Goal: Task Accomplishment & Management: Manage account settings

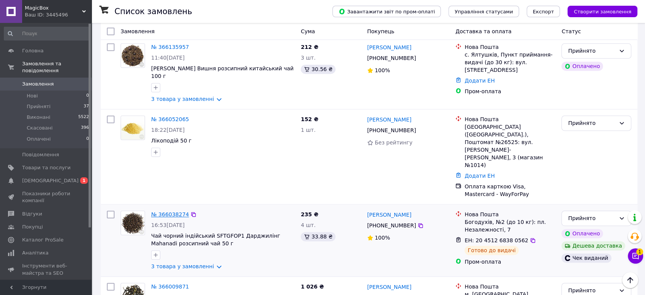
scroll to position [1060, 0]
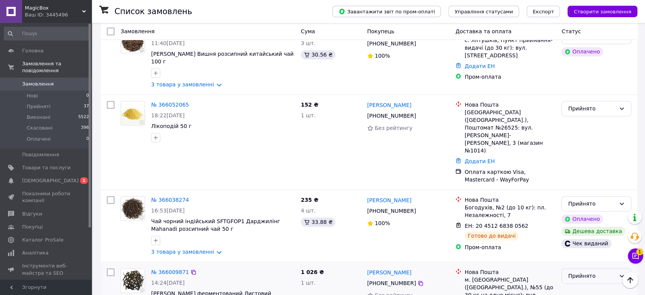
click at [579, 271] on div "Прийнято" at bounding box center [592, 275] width 48 height 8
click at [587, 191] on li "Виконано" at bounding box center [596, 191] width 69 height 14
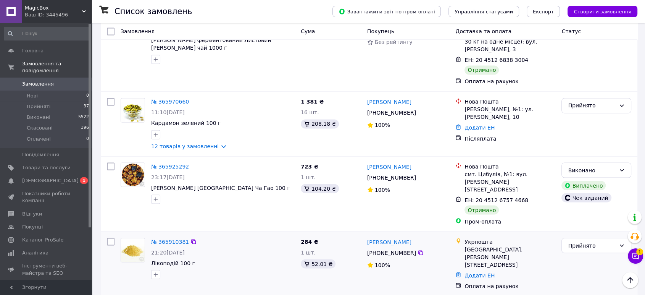
scroll to position [1315, 0]
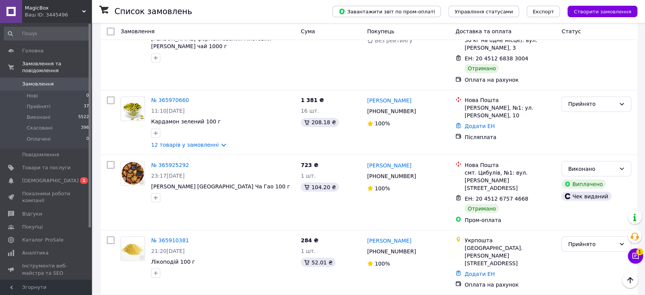
click at [577, 189] on li "Виконано" at bounding box center [596, 190] width 69 height 14
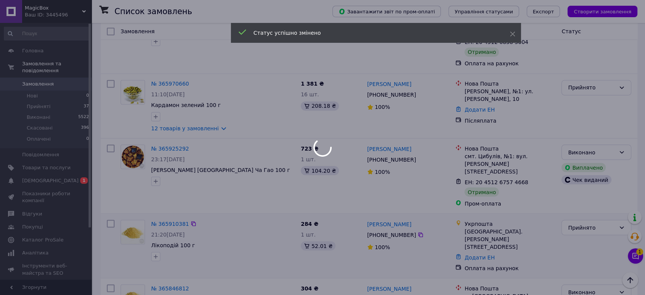
scroll to position [1340, 0]
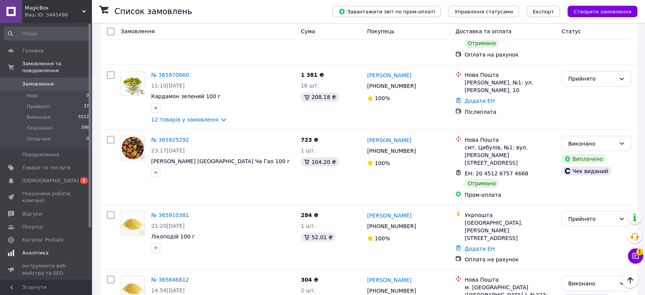
click at [41, 177] on span "[DEMOGRAPHIC_DATA]" at bounding box center [50, 180] width 56 height 7
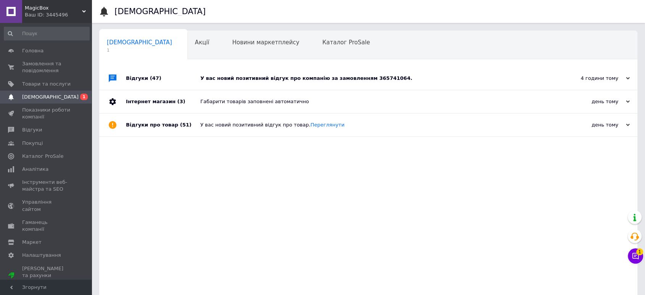
click at [616, 78] on div "4 години тому" at bounding box center [591, 78] width 76 height 7
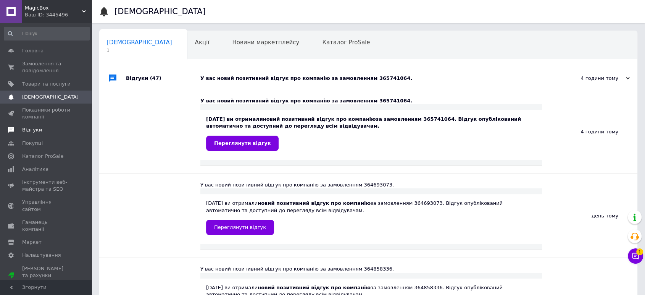
click at [28, 127] on span "Відгуки" at bounding box center [32, 129] width 20 height 7
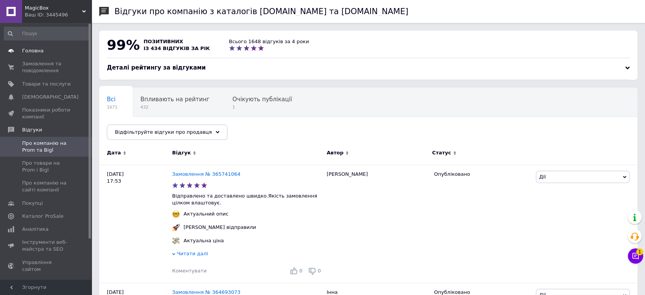
click at [37, 52] on span "Головна" at bounding box center [32, 50] width 21 height 7
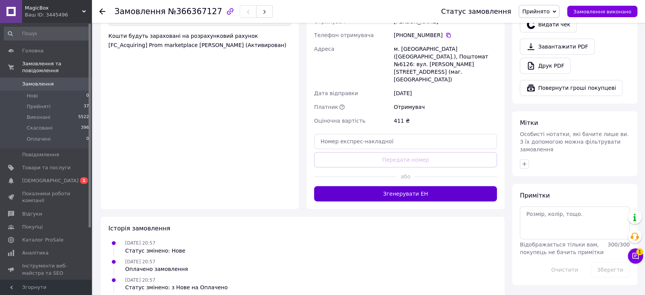
click at [408, 186] on button "Згенерувати ЕН" at bounding box center [405, 193] width 183 height 15
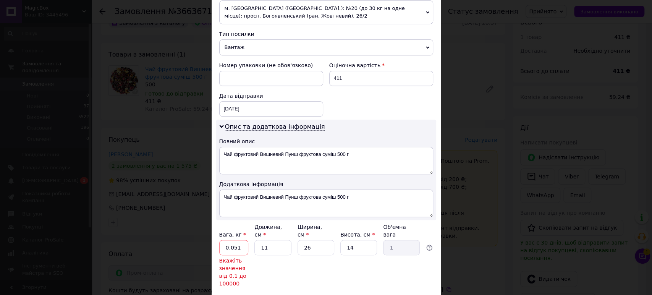
scroll to position [336, 0]
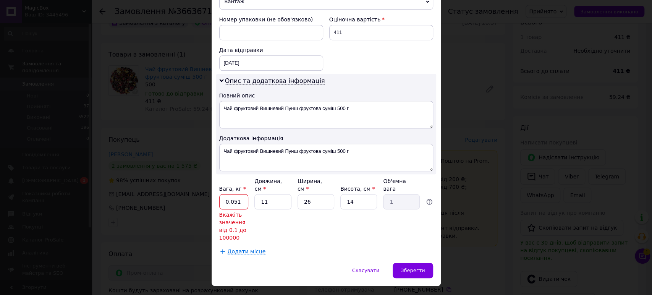
drag, startPoint x: 240, startPoint y: 182, endPoint x: 224, endPoint y: 181, distance: 16.0
click at [224, 194] on input "0.051" at bounding box center [233, 201] width 29 height 15
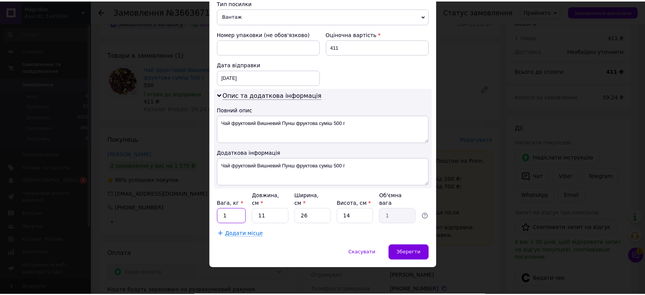
scroll to position [303, 0]
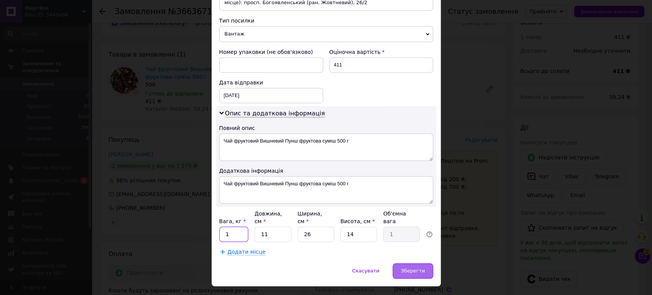
type input "1"
click at [410, 263] on div "Зберегти" at bounding box center [412, 270] width 40 height 15
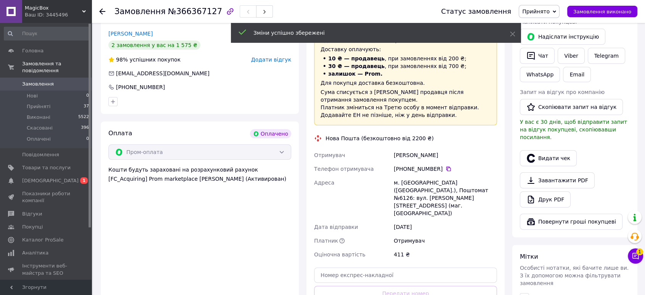
scroll to position [212, 0]
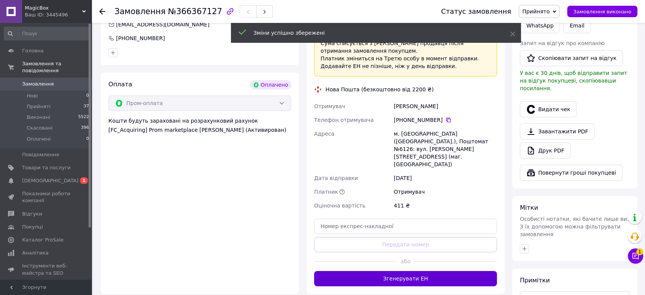
click at [380, 271] on button "Згенерувати ЕН" at bounding box center [405, 278] width 183 height 15
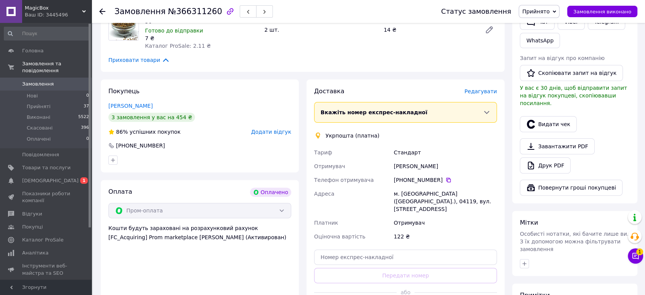
scroll to position [212, 0]
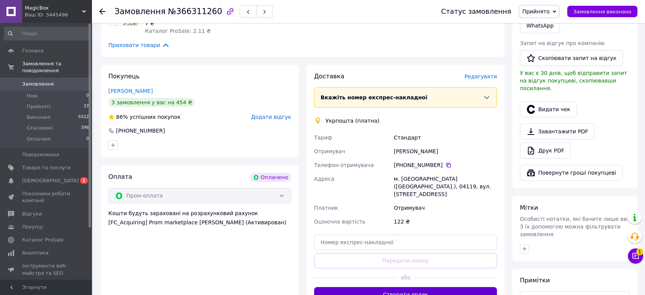
click at [388, 288] on button "Створити ярлик" at bounding box center [405, 294] width 183 height 15
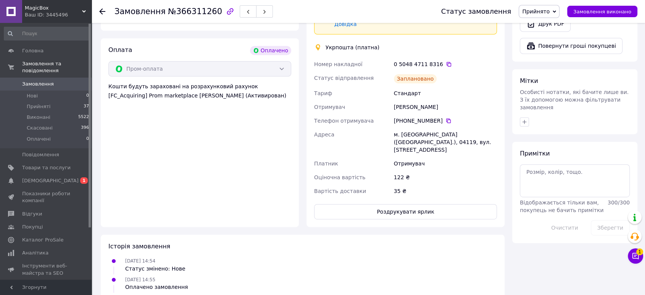
scroll to position [339, 0]
click at [408, 203] on button "Роздрукувати ярлик" at bounding box center [405, 210] width 183 height 15
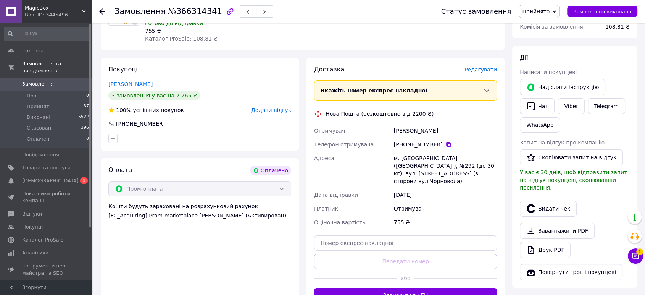
scroll to position [254, 0]
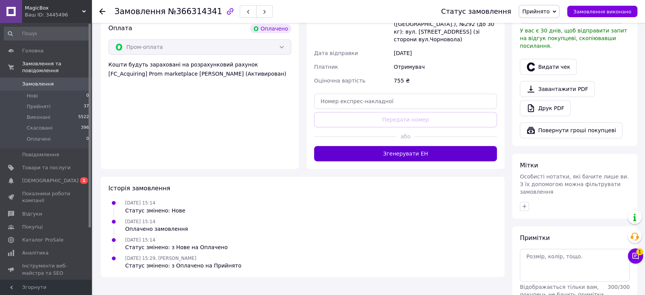
click at [402, 146] on button "Згенерувати ЕН" at bounding box center [405, 153] width 183 height 15
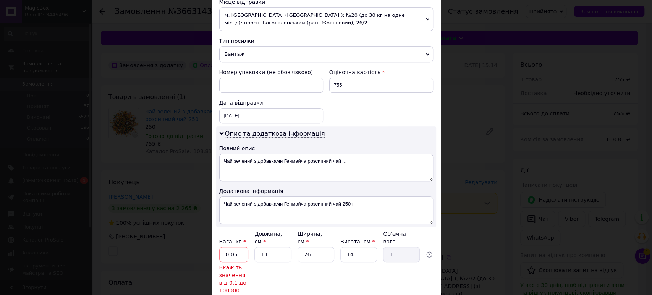
scroll to position [336, 0]
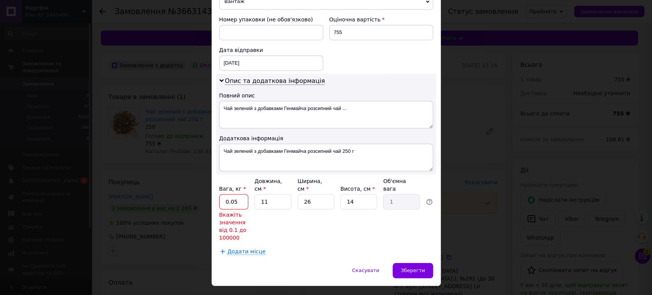
click at [237, 194] on input "0.05" at bounding box center [233, 201] width 29 height 15
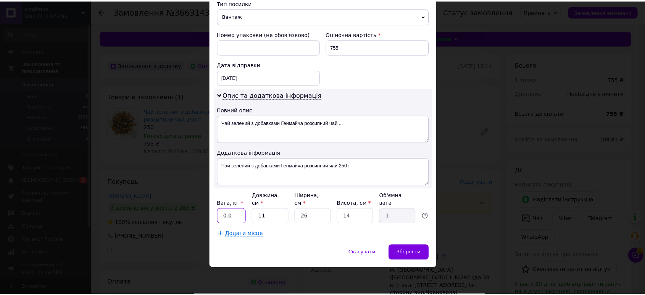
scroll to position [303, 0]
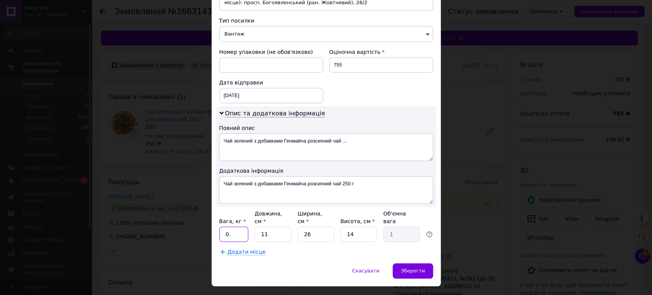
type input "0"
type input "1"
click at [410, 268] on span "Зберегти" at bounding box center [412, 271] width 24 height 6
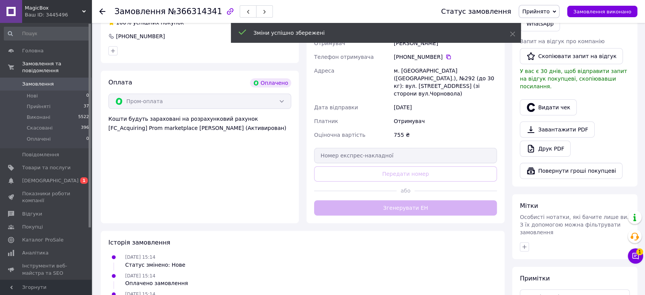
scroll to position [212, 0]
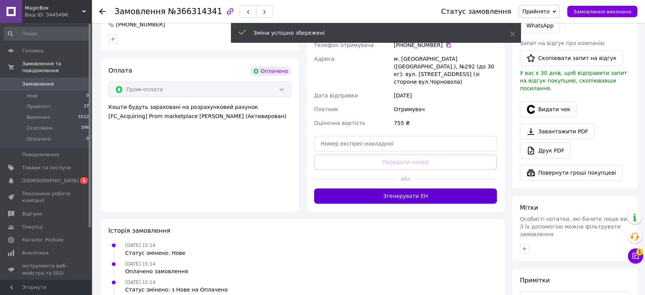
click at [409, 189] on button "Згенерувати ЕН" at bounding box center [405, 195] width 183 height 15
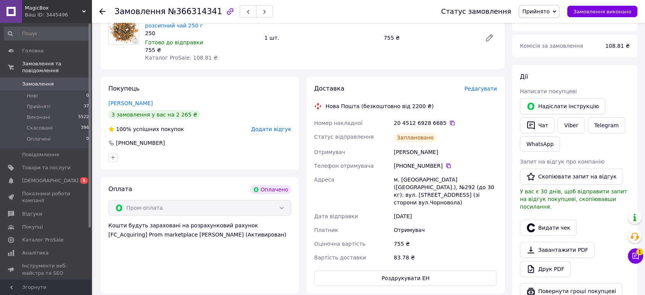
scroll to position [42, 0]
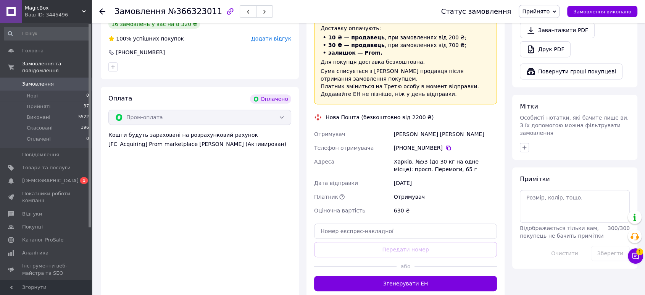
scroll to position [382, 0]
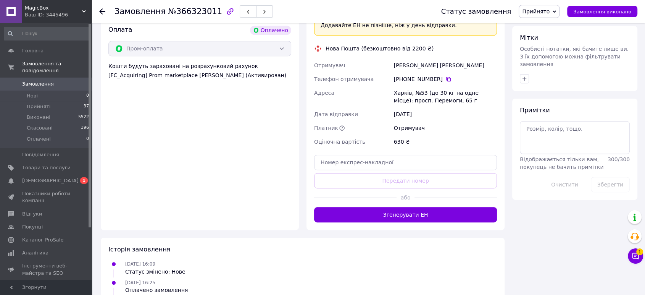
click at [400, 210] on button "Згенерувати ЕН" at bounding box center [405, 214] width 183 height 15
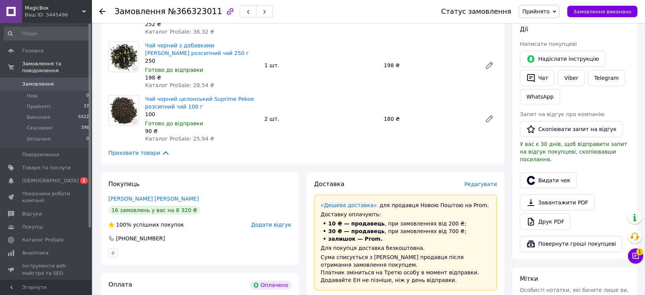
scroll to position [254, 0]
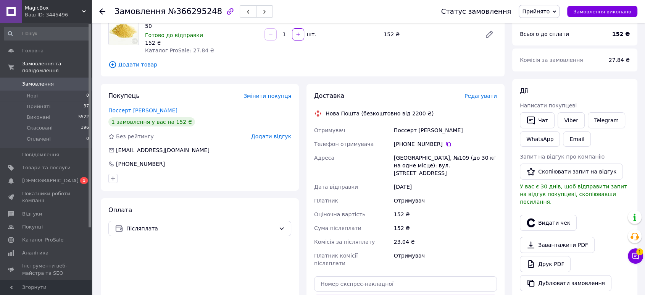
scroll to position [127, 0]
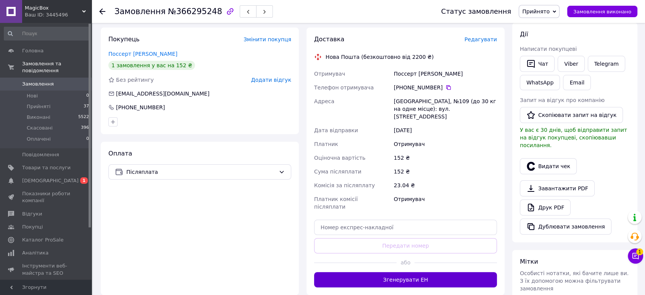
click at [402, 272] on button "Згенерувати ЕН" at bounding box center [405, 279] width 183 height 15
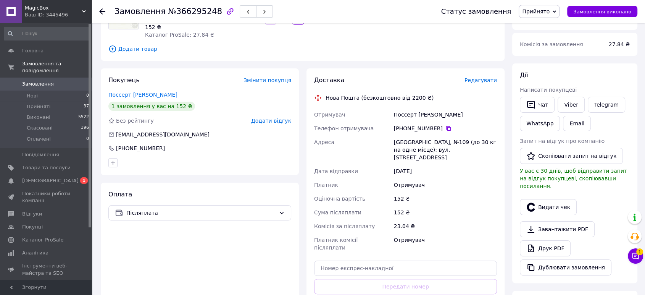
scroll to position [42, 0]
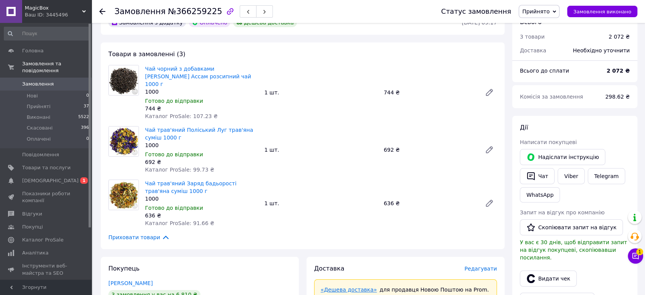
scroll to position [42, 0]
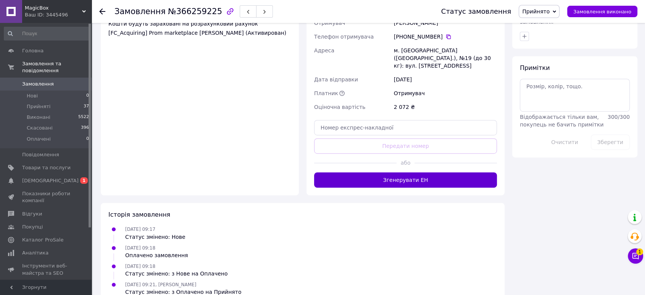
click at [408, 174] on button "Згенерувати ЕН" at bounding box center [405, 179] width 183 height 15
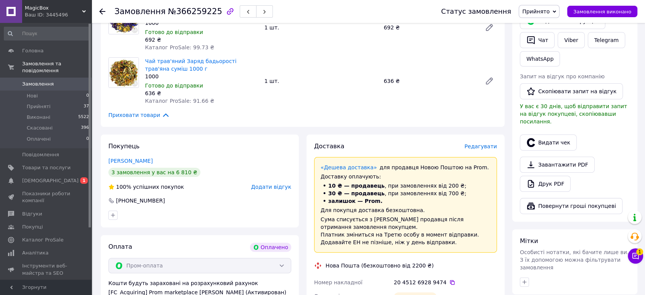
scroll to position [169, 0]
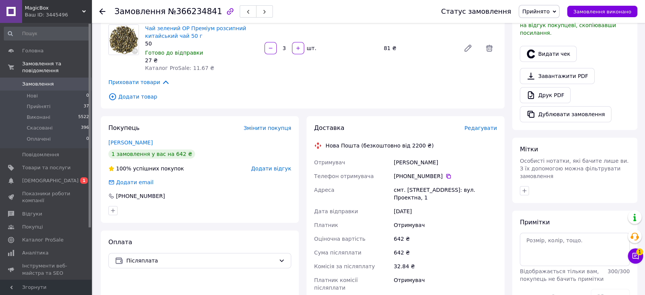
scroll to position [254, 0]
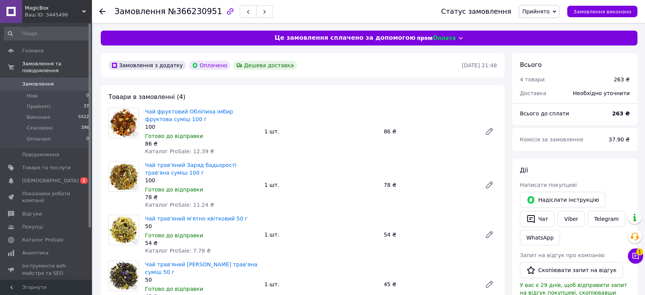
scroll to position [169, 0]
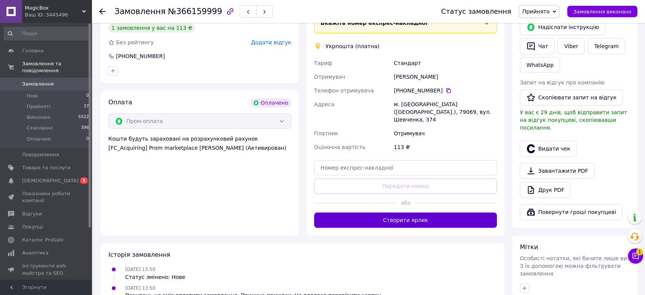
scroll to position [212, 0]
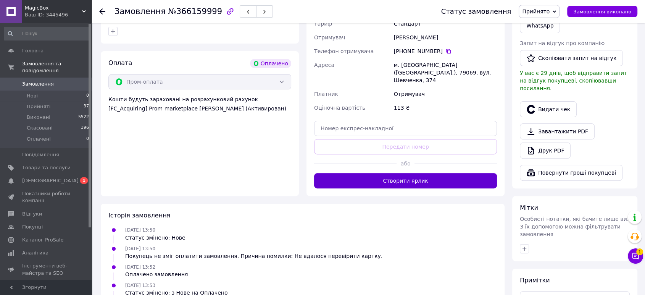
click at [412, 173] on button "Створити ярлик" at bounding box center [405, 180] width 183 height 15
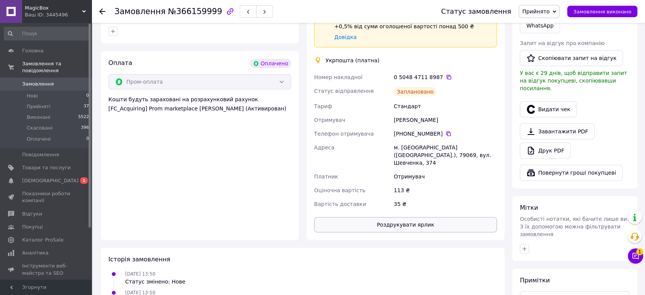
click at [395, 217] on button "Роздрукувати ярлик" at bounding box center [405, 224] width 183 height 15
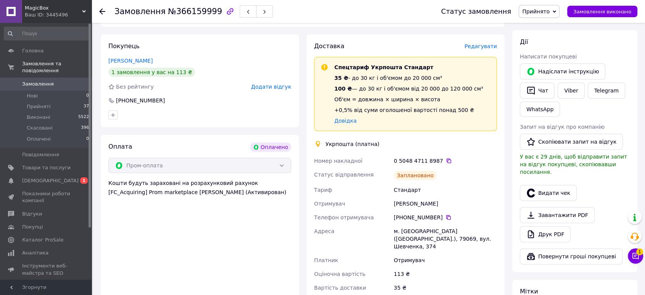
scroll to position [42, 0]
